Goal: Transaction & Acquisition: Purchase product/service

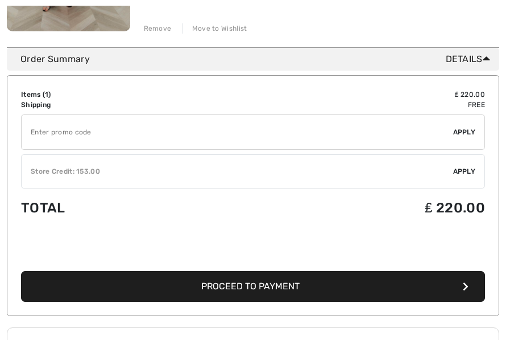
scroll to position [323, 0]
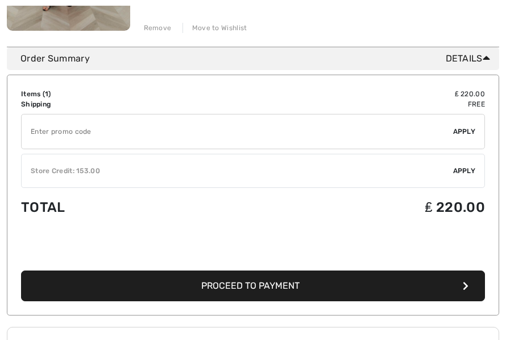
click at [216, 289] on span "Proceed to Payment" at bounding box center [250, 285] width 98 height 11
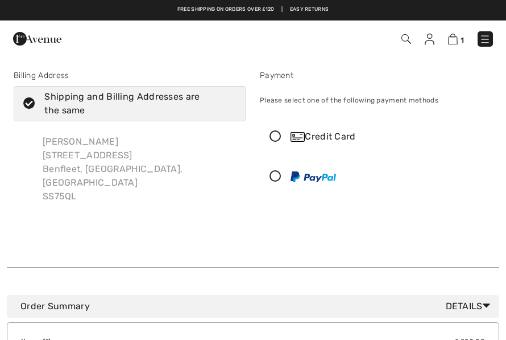
click at [493, 299] on span "Details" at bounding box center [470, 306] width 49 height 14
click at [283, 133] on icon at bounding box center [276, 137] width 30 height 12
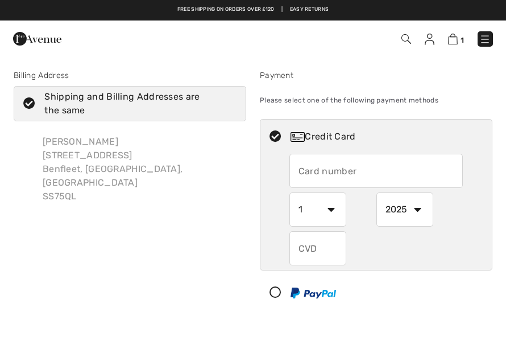
click at [374, 168] on input "text" at bounding box center [377, 171] width 174 height 34
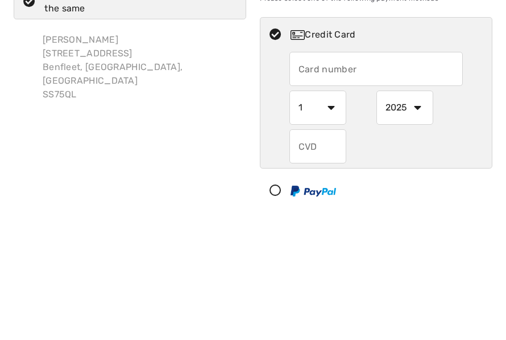
type input "5373700490602912"
select select "10"
select select "2027"
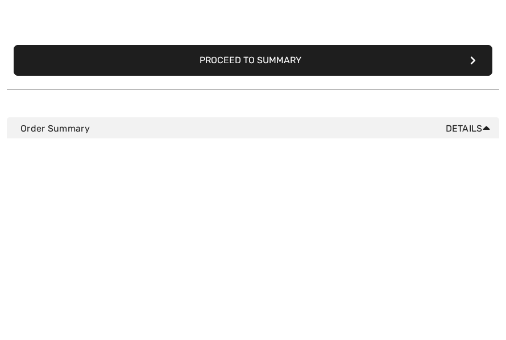
click at [481, 247] on button "Proceed to Summary" at bounding box center [253, 262] width 479 height 31
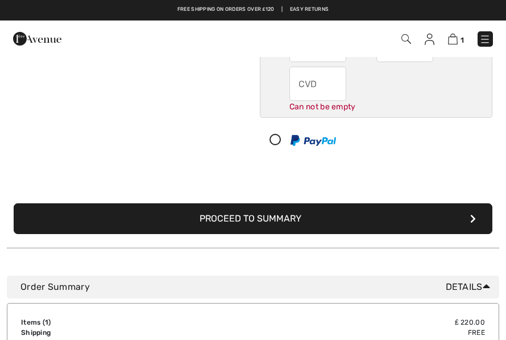
scroll to position [149, 0]
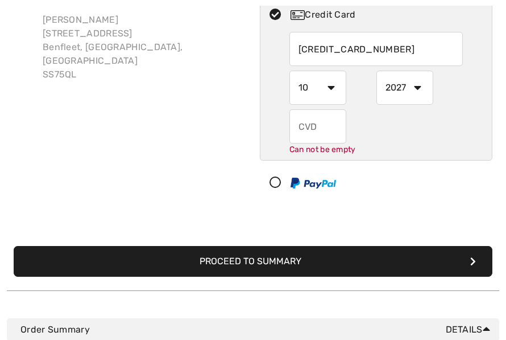
click at [321, 127] on input "text" at bounding box center [318, 126] width 57 height 34
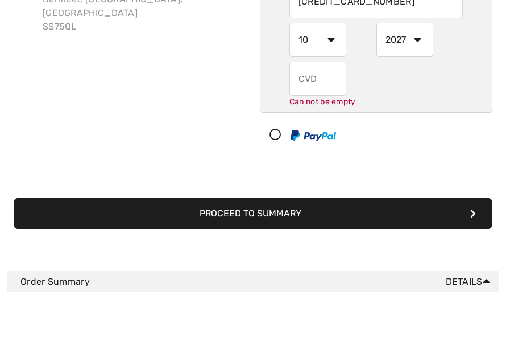
type input "O"
type input "w"
type input "t"
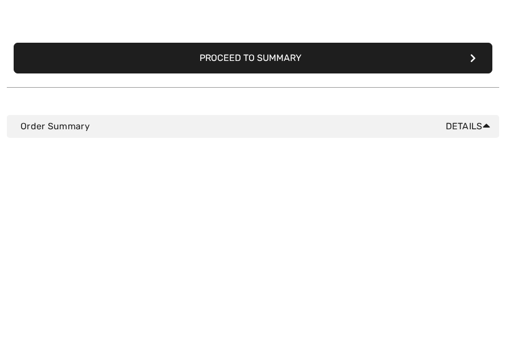
type input "925"
click at [475, 63] on div "Billing Address Shipping and Billing Addresses are the same Jackie Jacks 40 Vil…" at bounding box center [253, 104] width 493 height 370
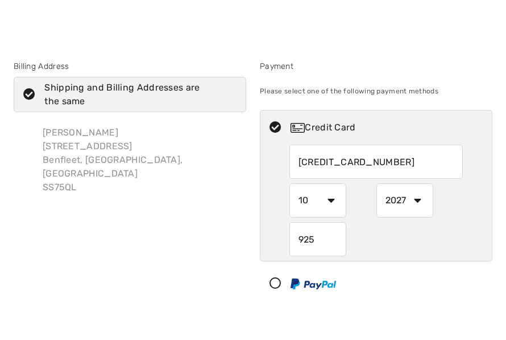
scroll to position [9, 0]
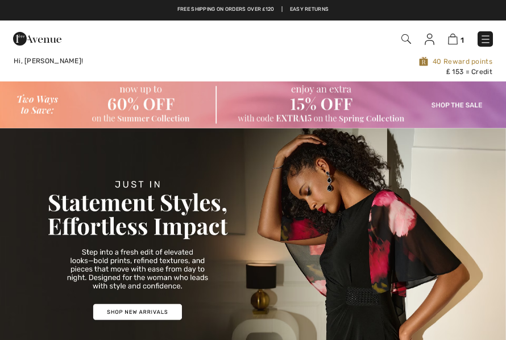
checkbox input "true"
click at [456, 44] on img at bounding box center [453, 39] width 10 height 11
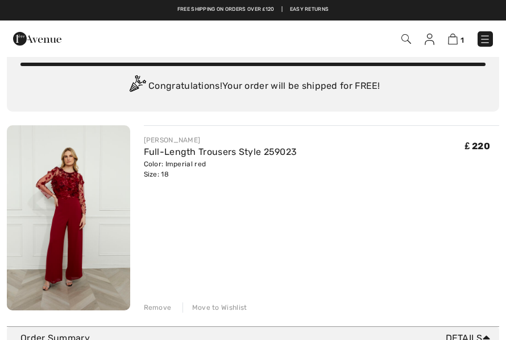
checkbox input "true"
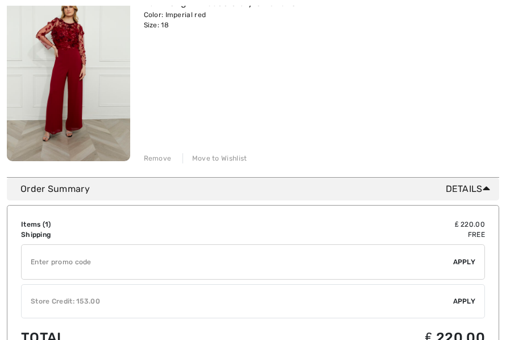
scroll to position [197, 0]
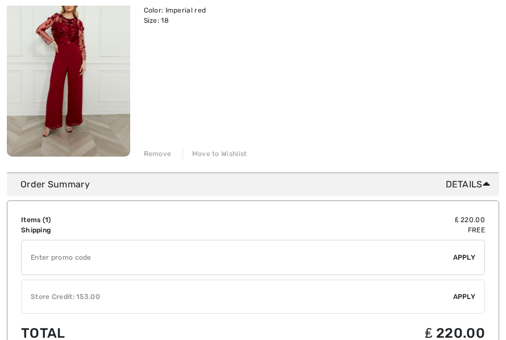
click at [468, 296] on span "Apply" at bounding box center [464, 296] width 23 height 10
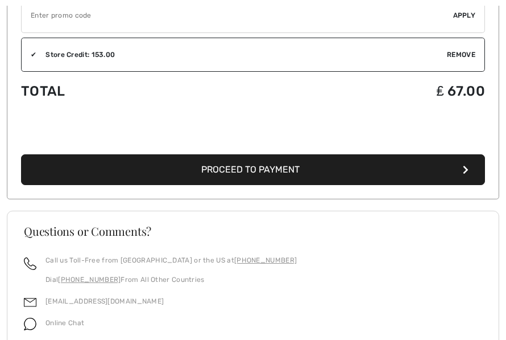
scroll to position [450, 0]
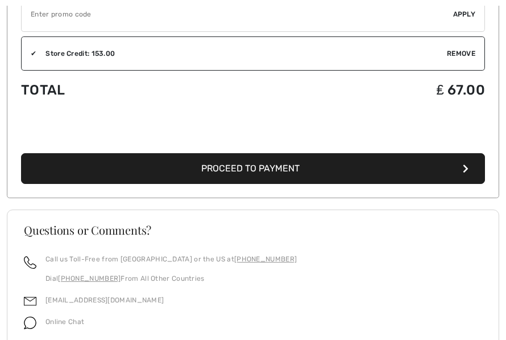
click at [469, 173] on button "Proceed to Payment" at bounding box center [253, 168] width 464 height 31
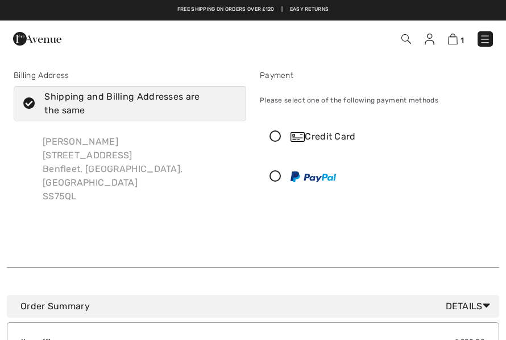
checkbox input "true"
click at [280, 137] on icon at bounding box center [276, 137] width 30 height 12
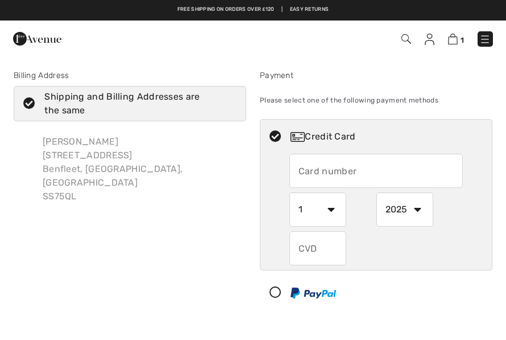
click at [332, 242] on input "text" at bounding box center [318, 248] width 57 height 34
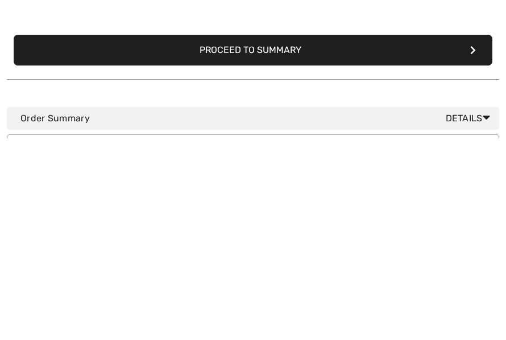
type input "925"
click at [479, 237] on button "Proceed to Summary" at bounding box center [253, 252] width 479 height 31
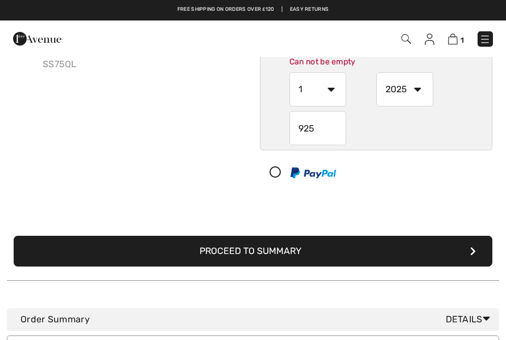
scroll to position [72, 0]
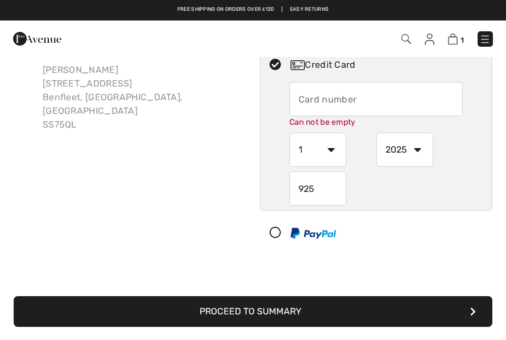
click at [368, 93] on input "text" at bounding box center [377, 99] width 174 height 34
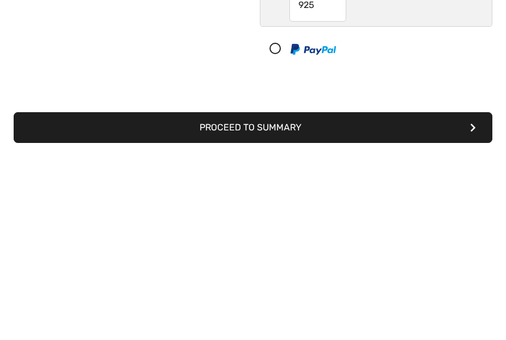
type input "925"
click at [476, 296] on button "Proceed to Summary" at bounding box center [253, 311] width 479 height 31
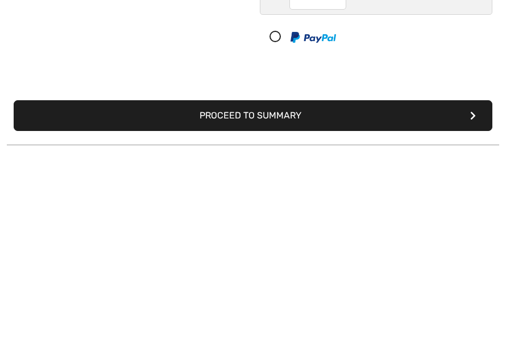
scroll to position [255, 0]
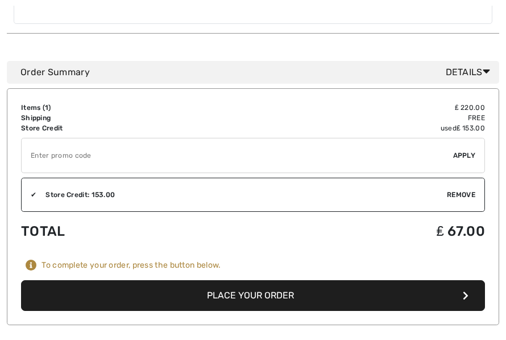
click at [441, 282] on button "Place Your Order" at bounding box center [253, 295] width 464 height 31
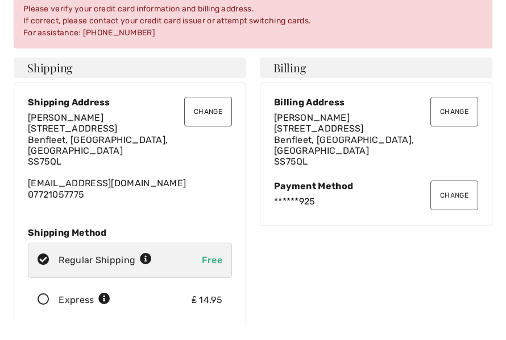
scroll to position [97, 0]
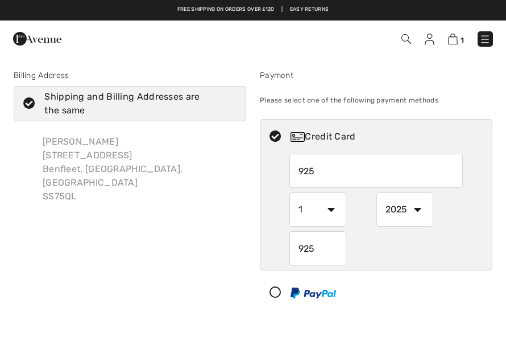
click at [349, 174] on input "925" at bounding box center [377, 171] width 174 height 34
radio input "true"
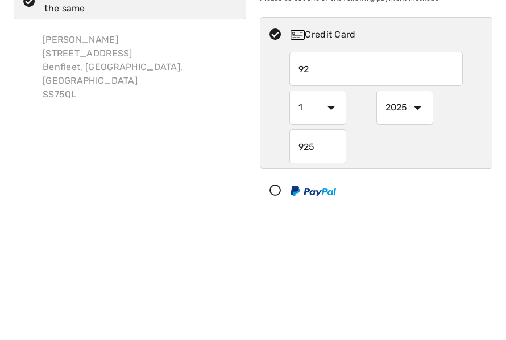
type input "9"
type input "5373700490602912"
select select "10"
radio input "true"
select select "2027"
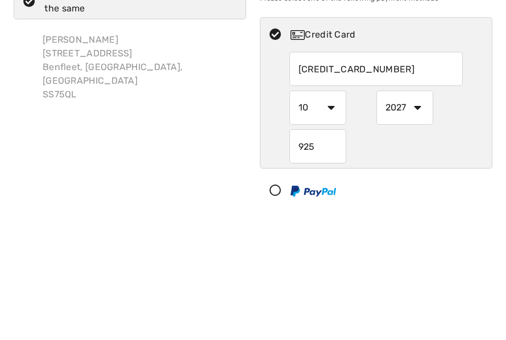
radio input "true"
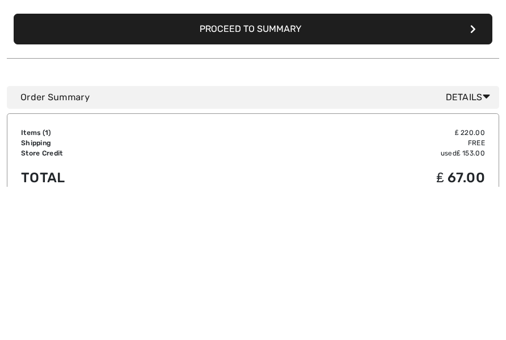
click at [473, 178] on icon "submit" at bounding box center [474, 182] width 6 height 9
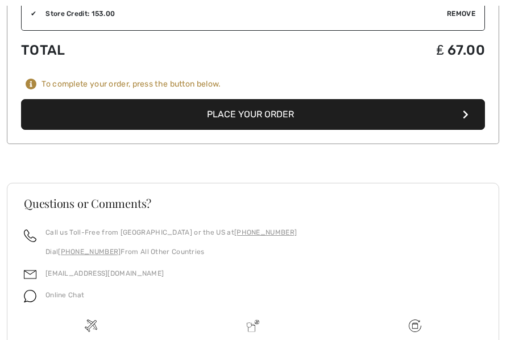
scroll to position [834, 0]
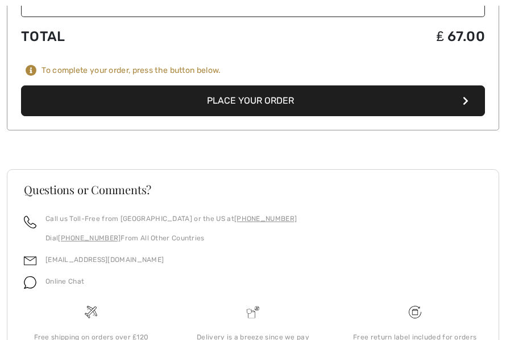
click at [469, 88] on button "Place Your Order" at bounding box center [253, 100] width 464 height 31
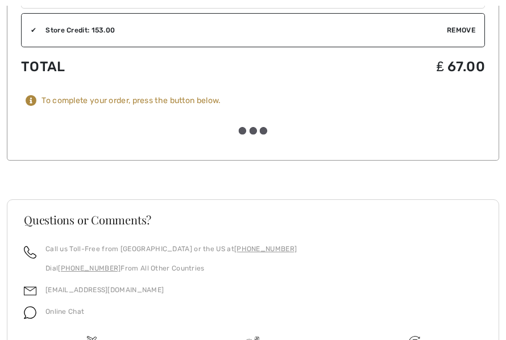
scroll to position [835, 0]
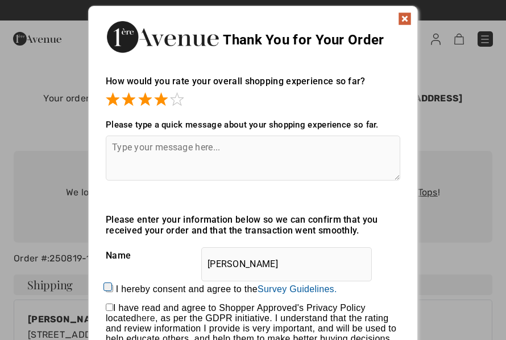
click at [234, 148] on textarea at bounding box center [253, 157] width 295 height 45
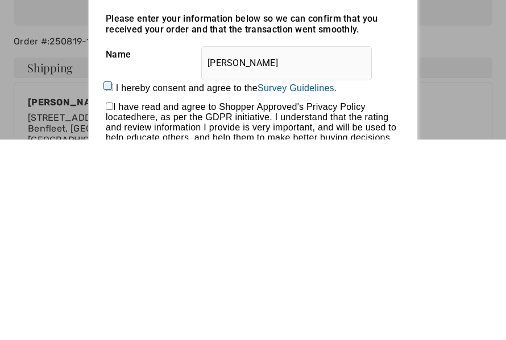
scroll to position [24, 0]
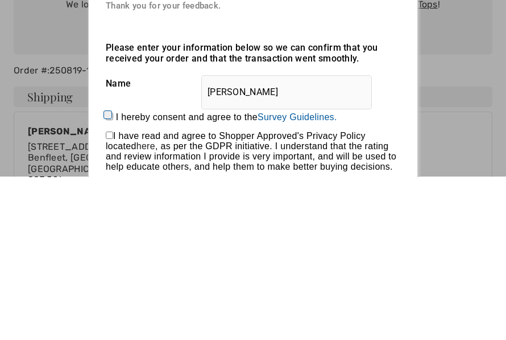
type textarea "Very friendly staff when approached about possible problems."
click at [113, 276] on input "I hereby consent and agree to the By submitting a review, you grant permission …" at bounding box center [109, 279] width 7 height 7
checkbox input "true"
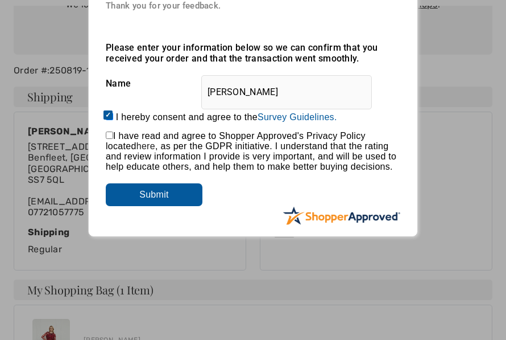
click at [112, 139] on input "checkbox" at bounding box center [109, 134] width 7 height 7
checkbox input "true"
click at [152, 201] on input "Submit" at bounding box center [154, 194] width 97 height 23
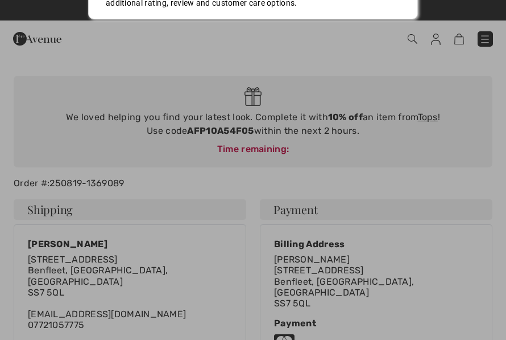
scroll to position [0, 0]
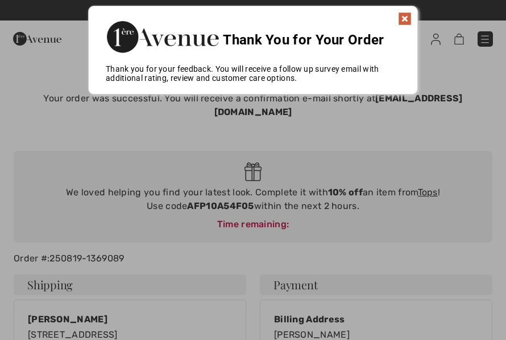
click at [406, 21] on img at bounding box center [405, 19] width 14 height 14
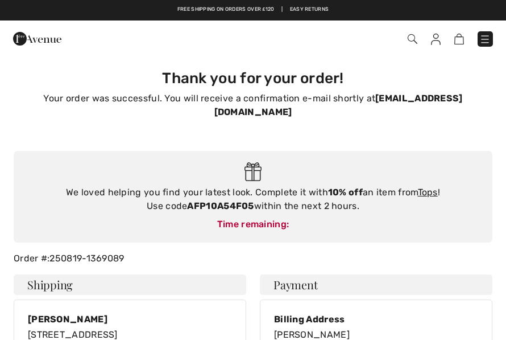
click at [272, 223] on div "Time remaining:" at bounding box center [253, 224] width 456 height 14
click at [262, 230] on div "Time remaining:" at bounding box center [253, 224] width 456 height 14
click at [435, 196] on link "Tops" at bounding box center [428, 192] width 20 height 11
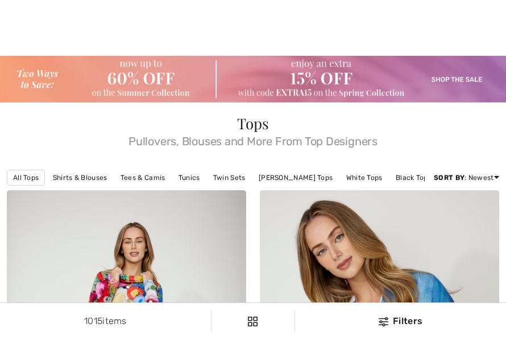
checkbox input "true"
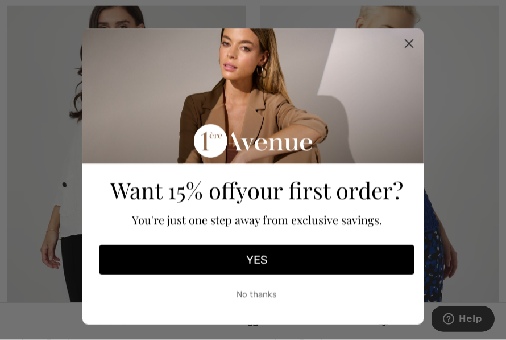
scroll to position [1030, 0]
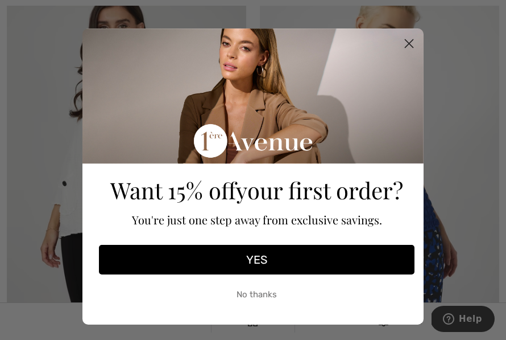
click at [276, 301] on button "No thanks" at bounding box center [257, 294] width 316 height 28
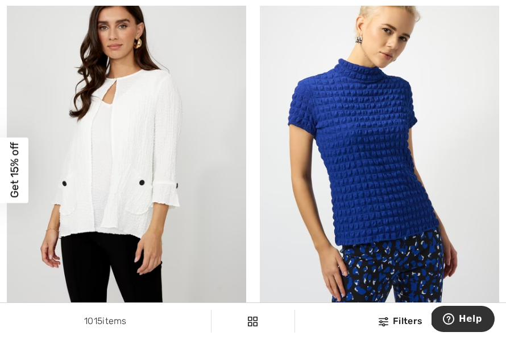
click at [273, 314] on button "No thanks" at bounding box center [257, 328] width 316 height 28
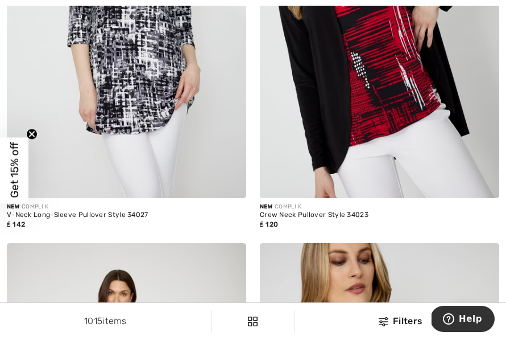
scroll to position [4222, 0]
